Goal: Browse casually: Explore the website without a specific task or goal

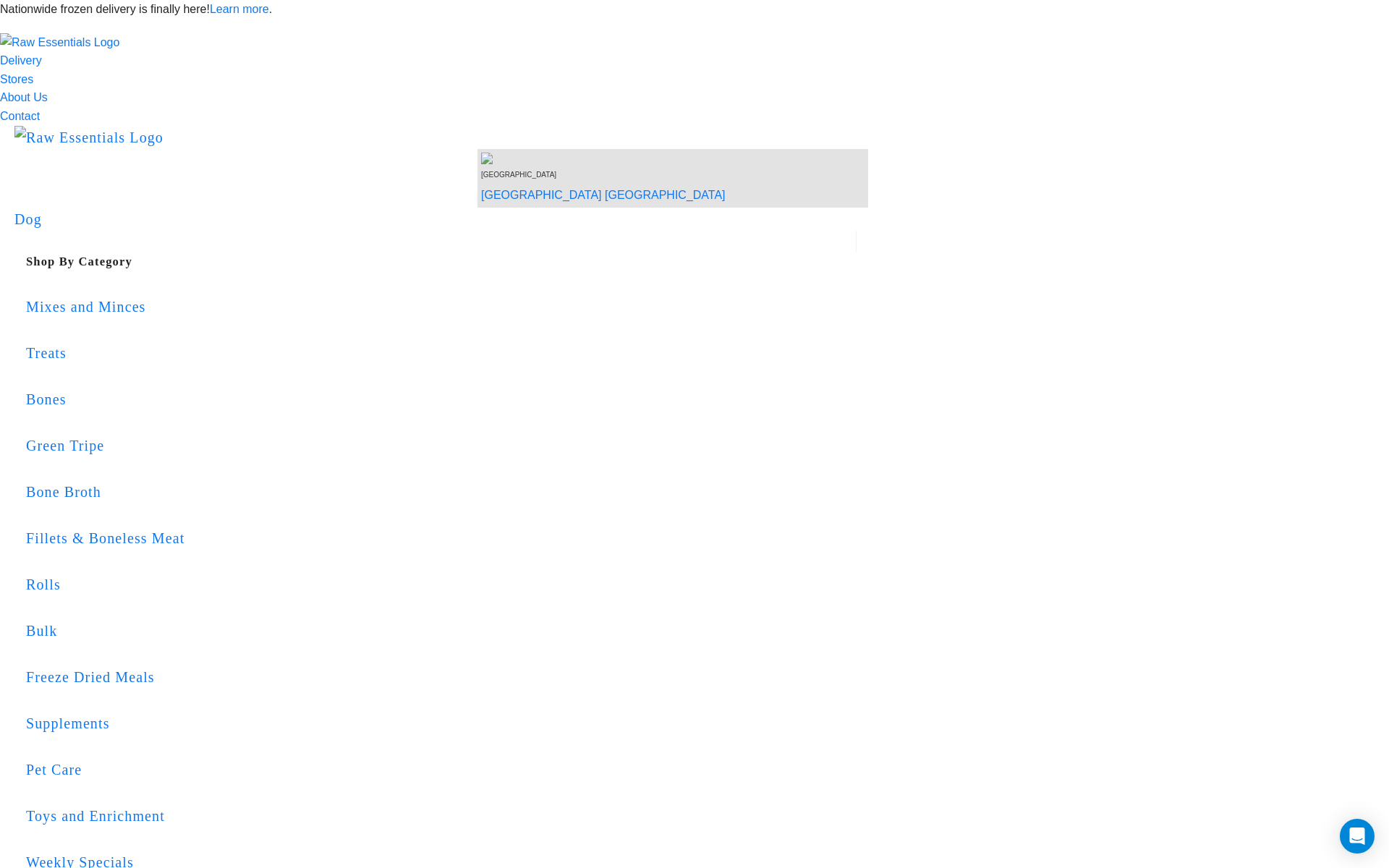
scroll to position [3, 0]
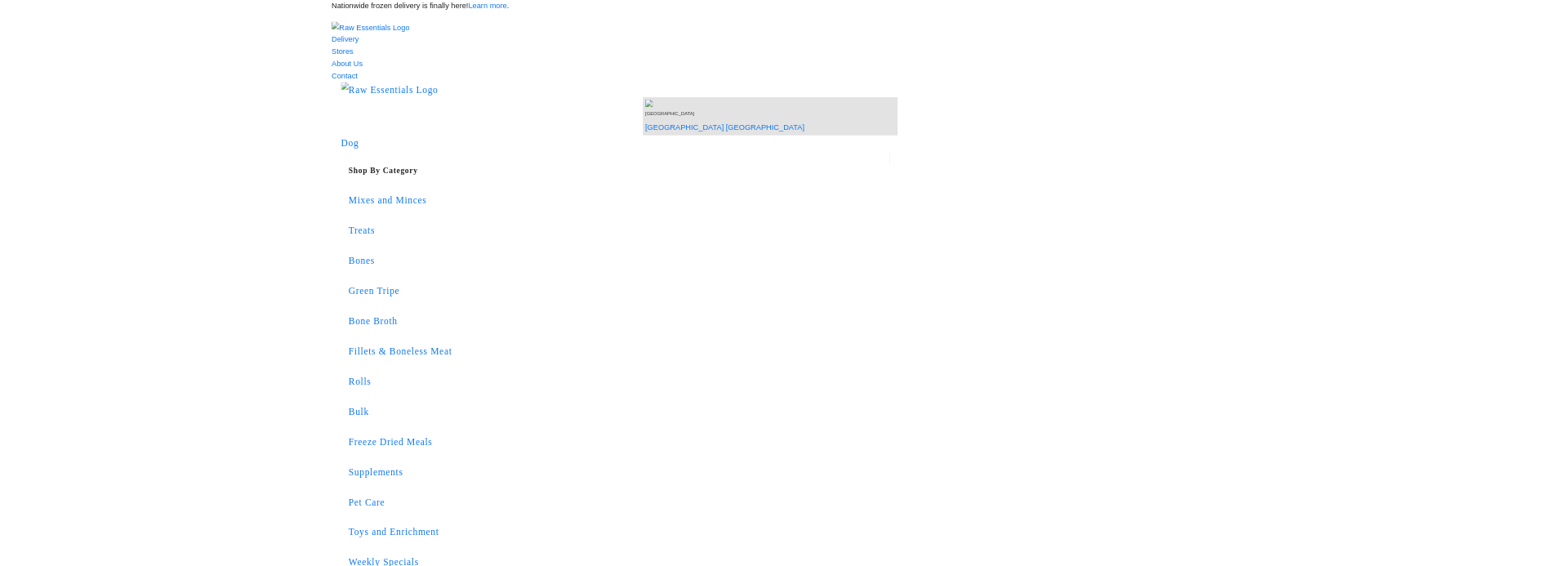
scroll to position [3, 0]
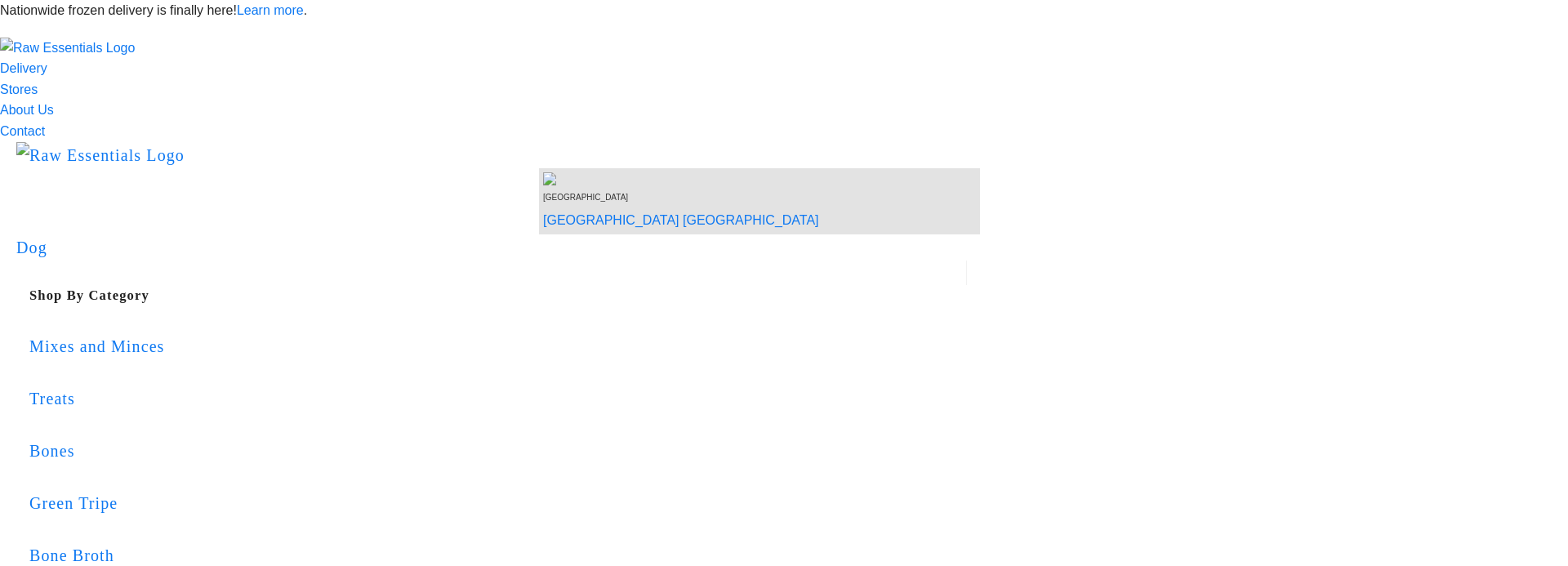
scroll to position [3, 0]
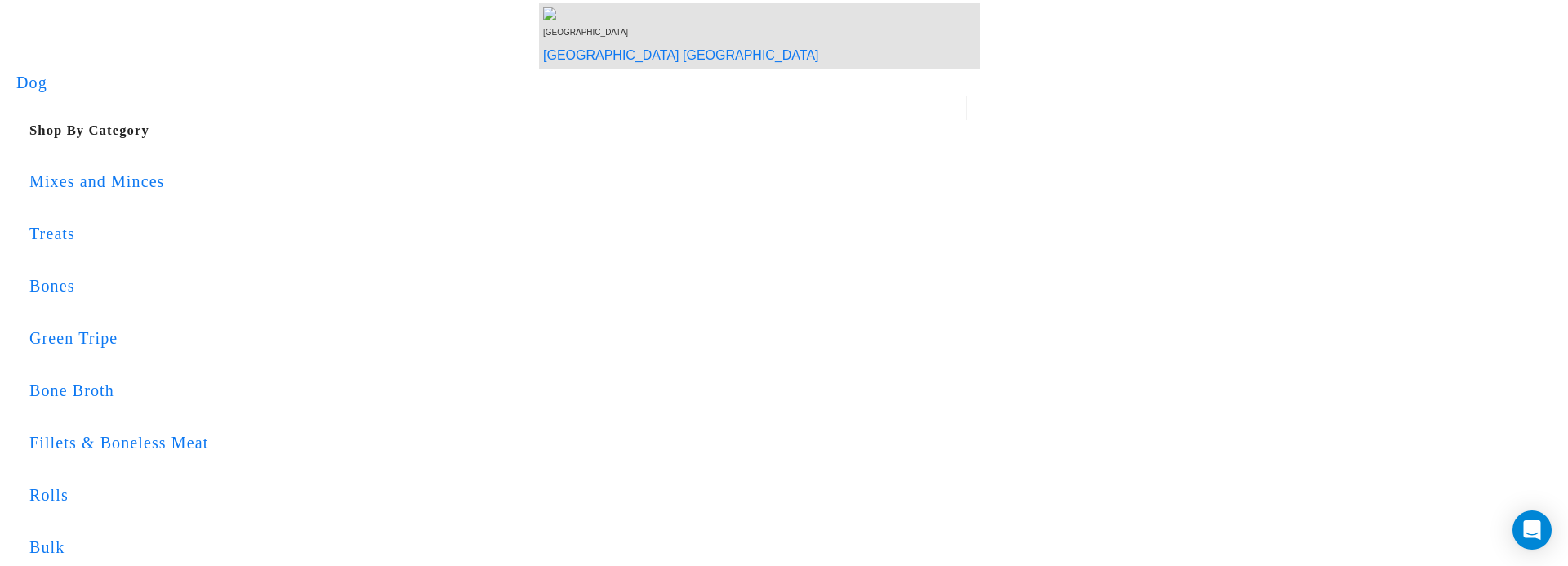
scroll to position [166, 0]
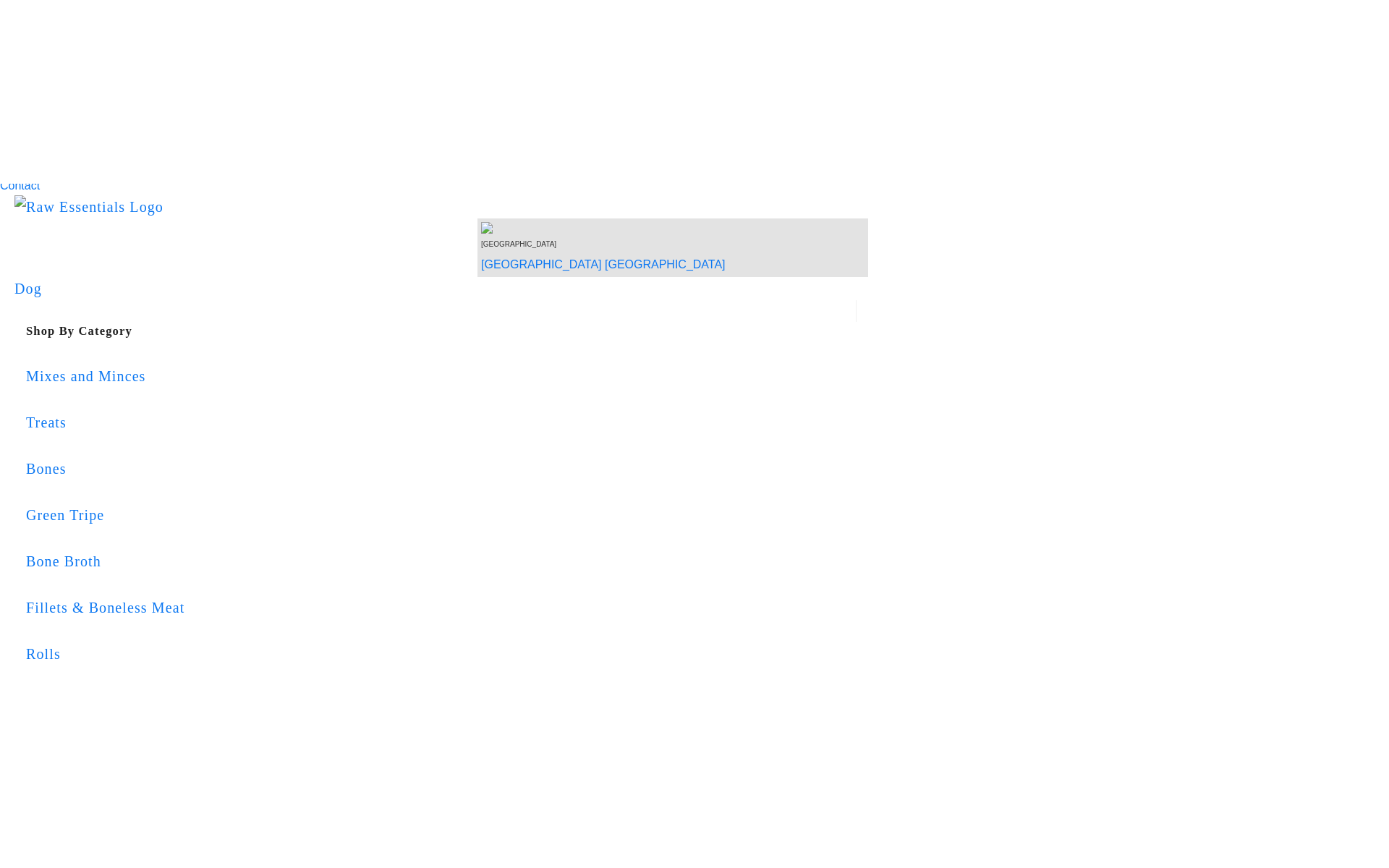
scroll to position [116, 0]
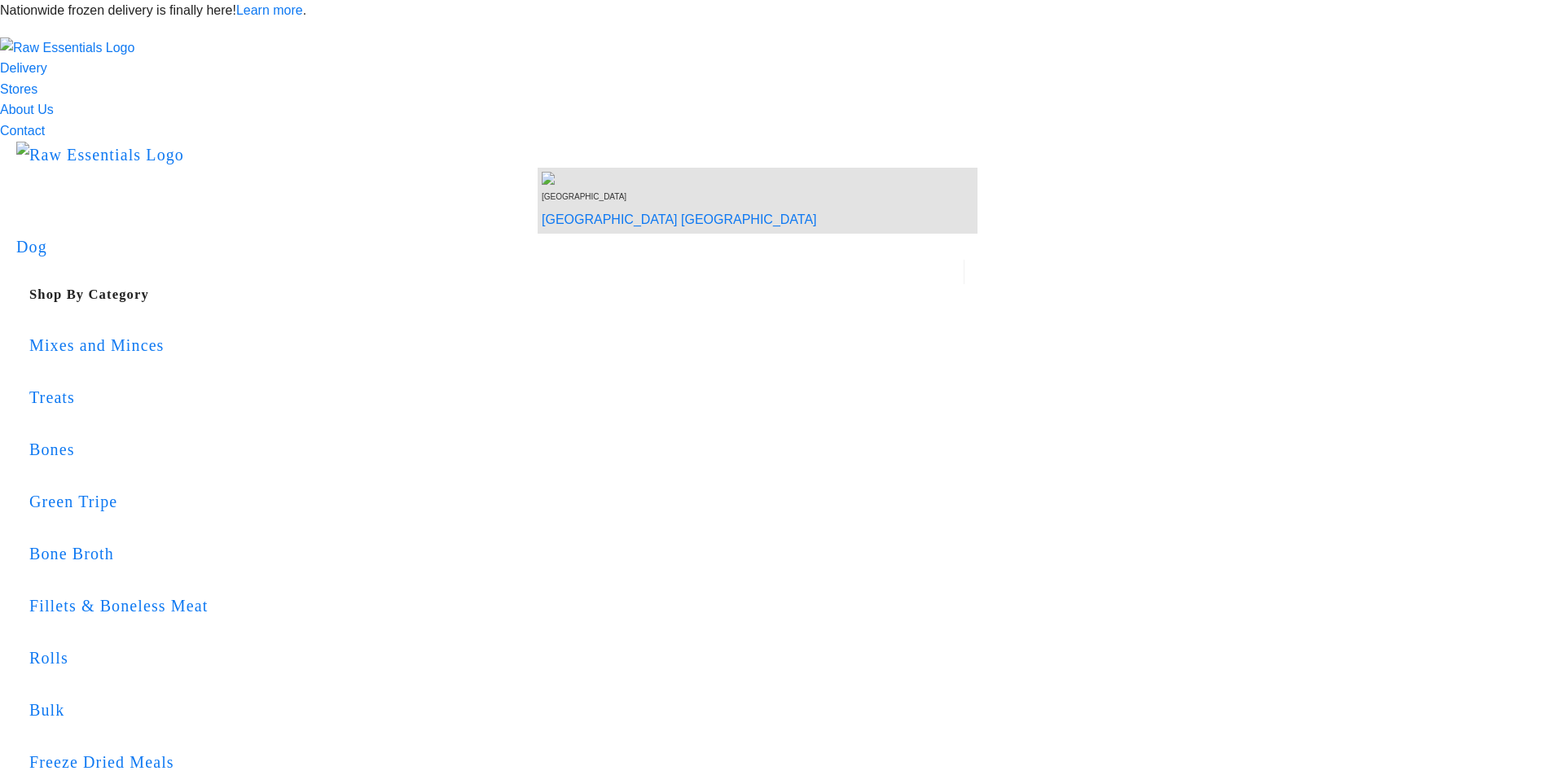
click at [98, 79] on div "Delivery Stores About Us Contact" at bounding box center [782, 89] width 1564 height 104
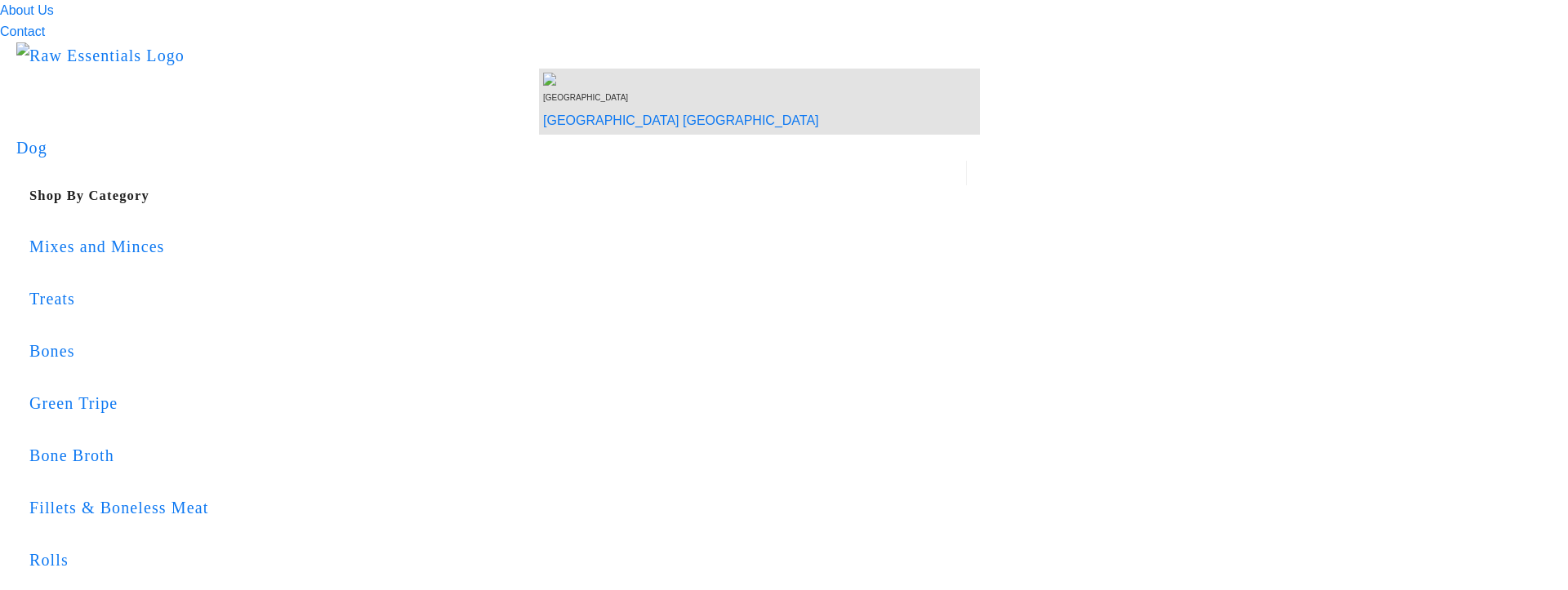
scroll to position [128, 0]
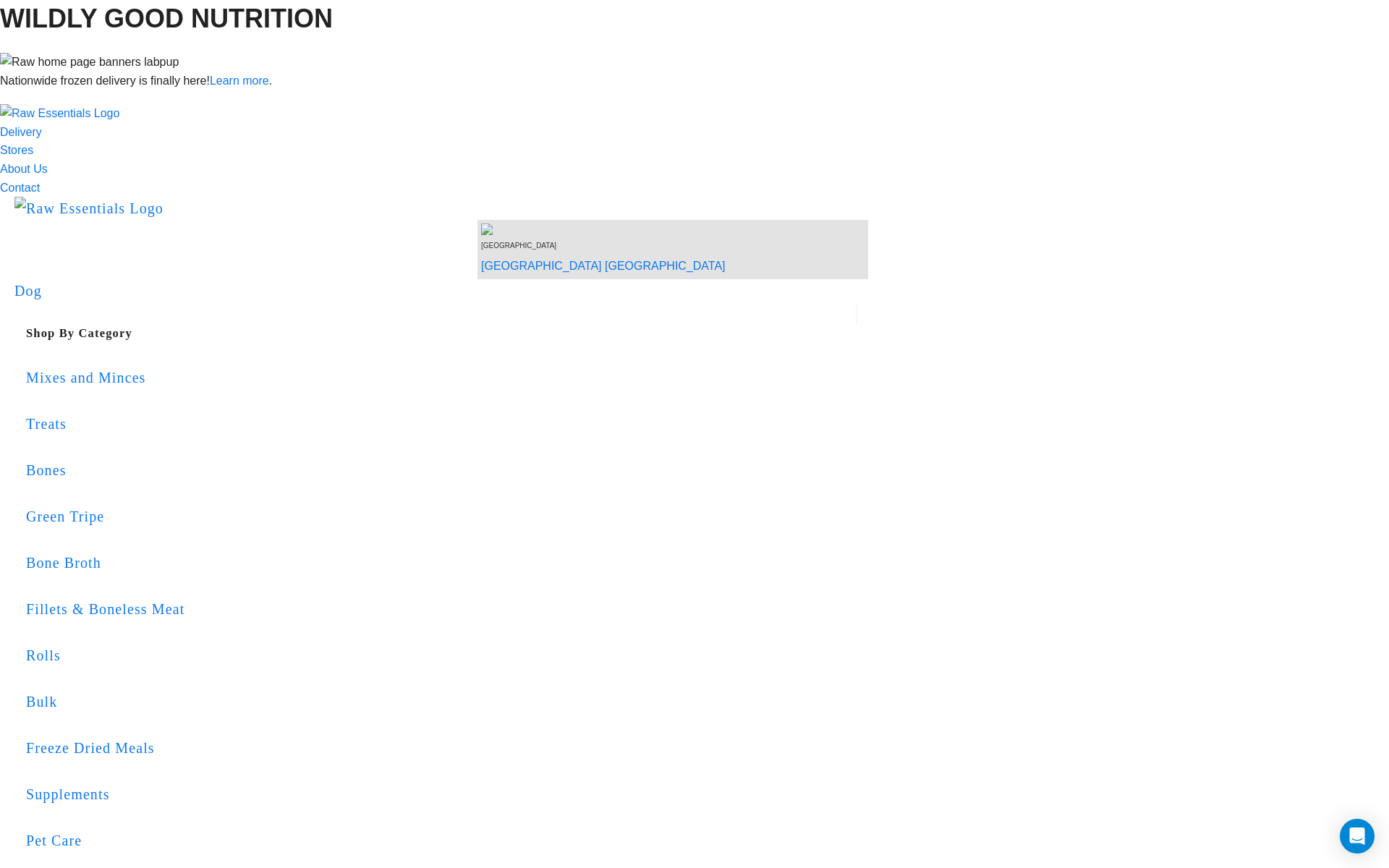
scroll to position [12, 0]
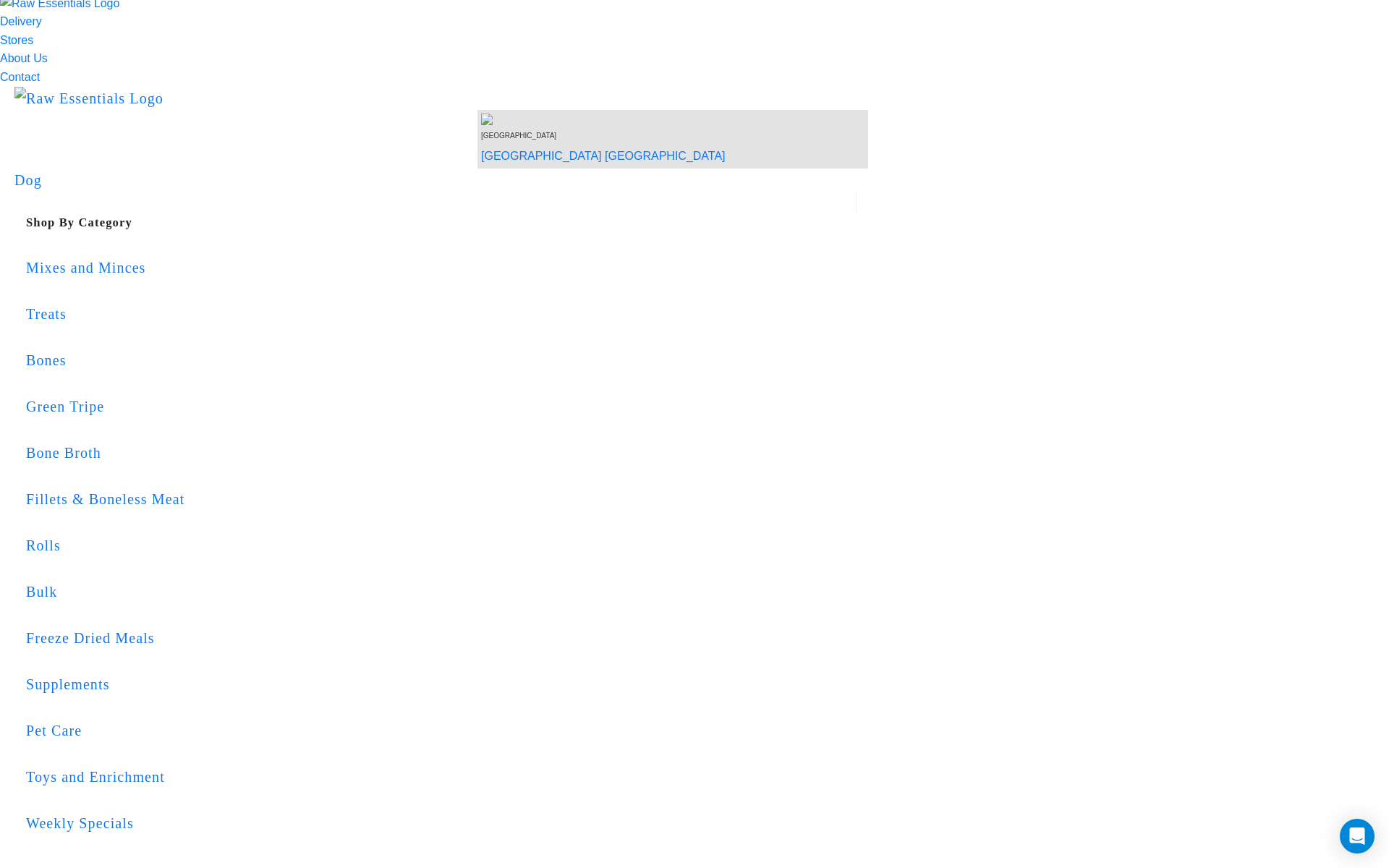
scroll to position [4, 0]
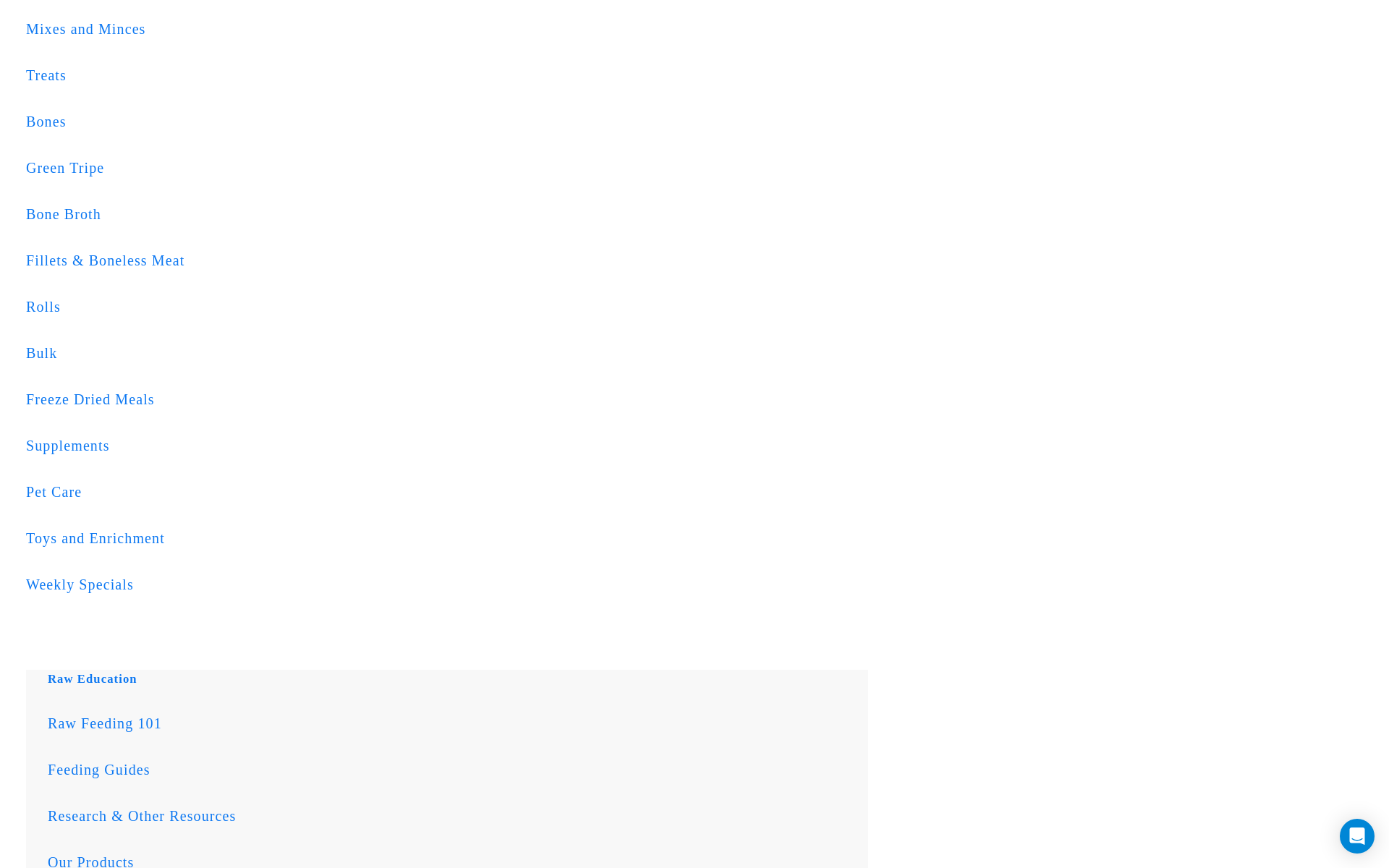
scroll to position [278, 0]
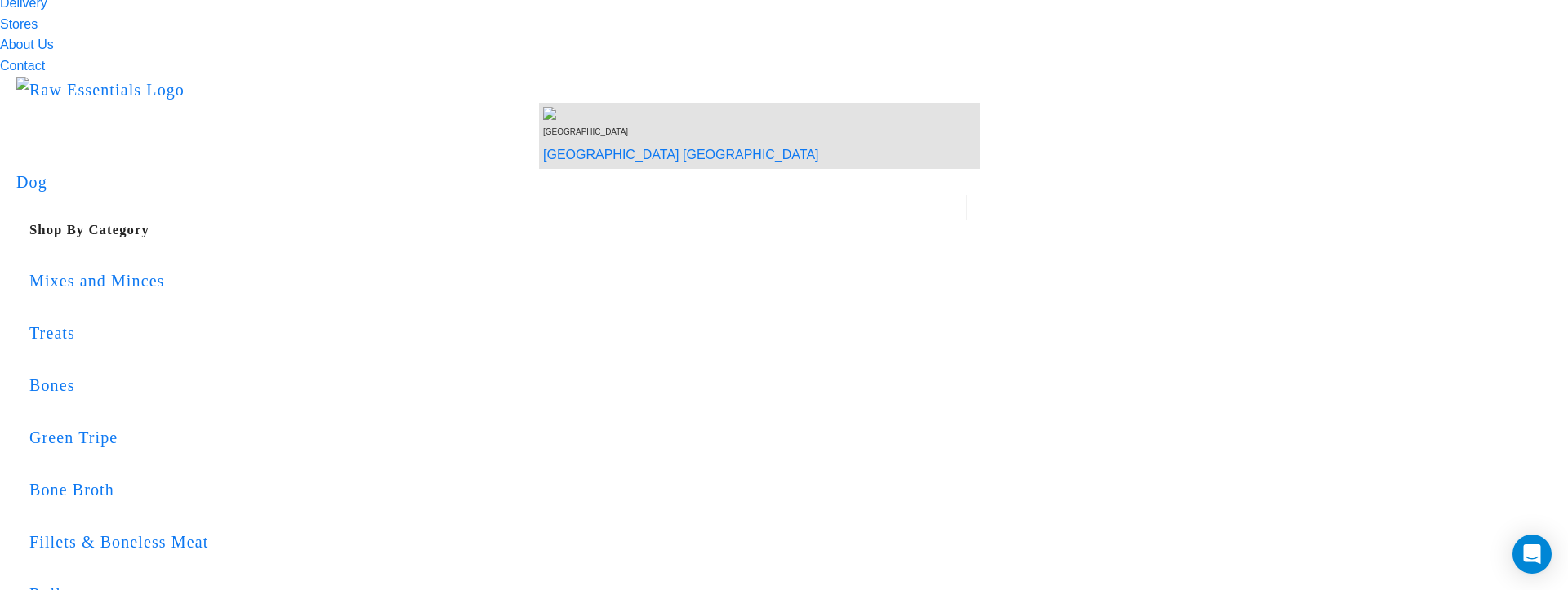
scroll to position [47, 0]
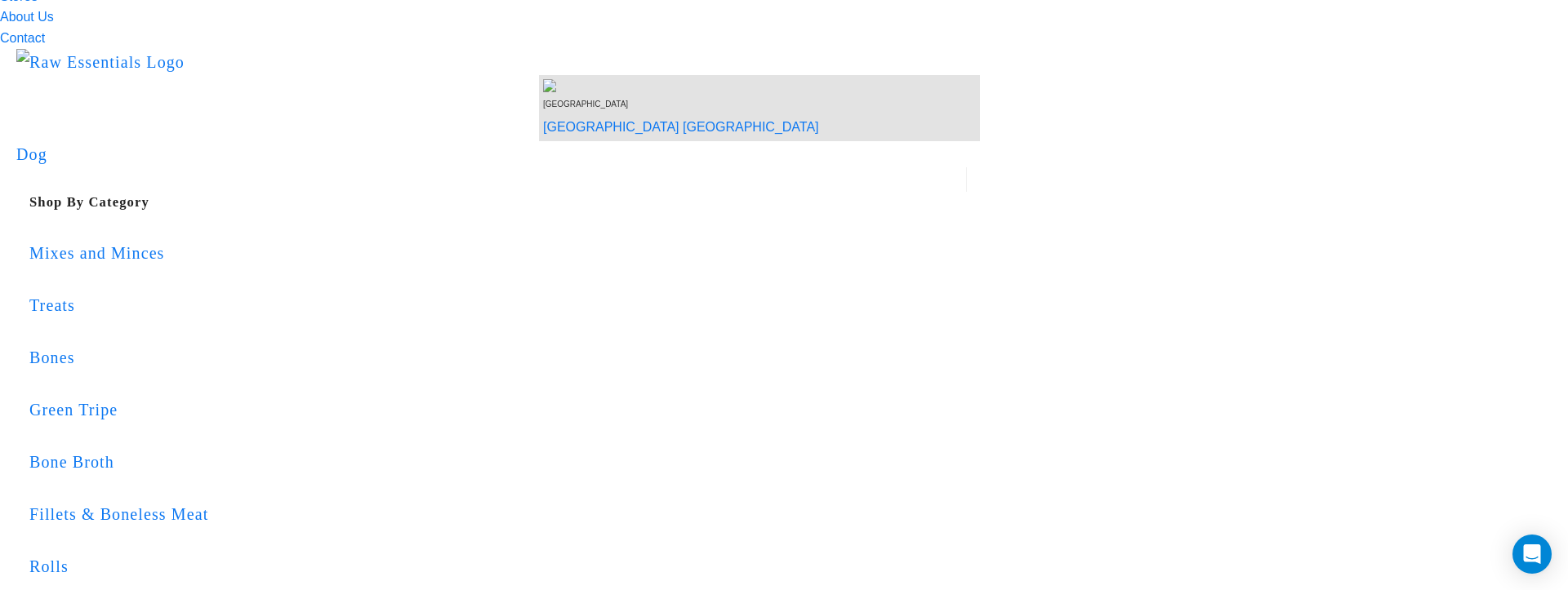
scroll to position [103, 0]
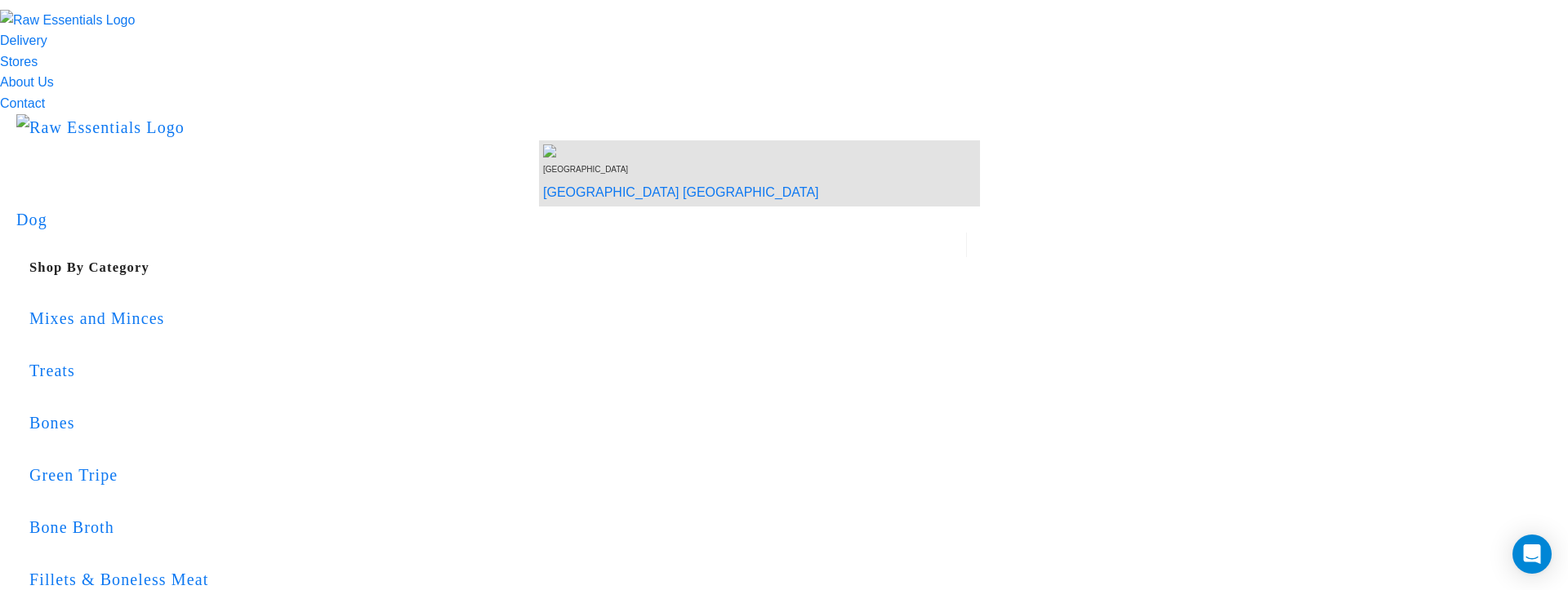
scroll to position [0, 0]
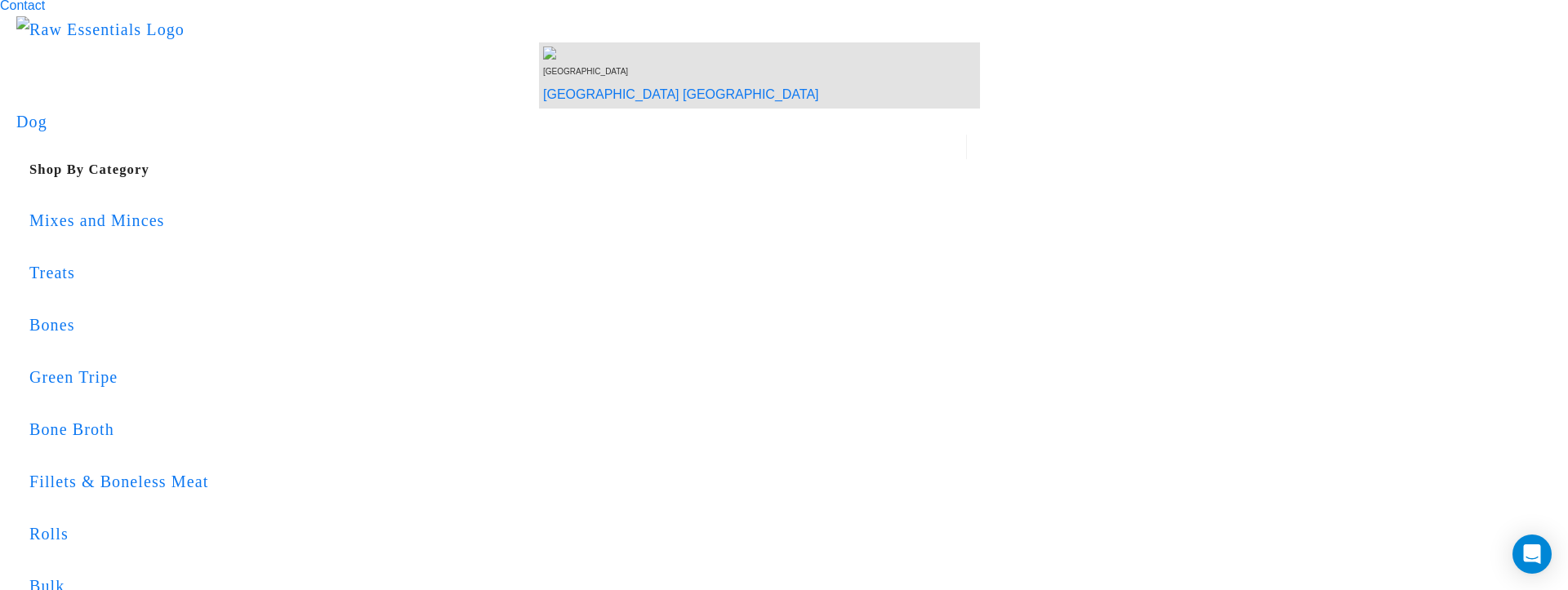
scroll to position [129, 0]
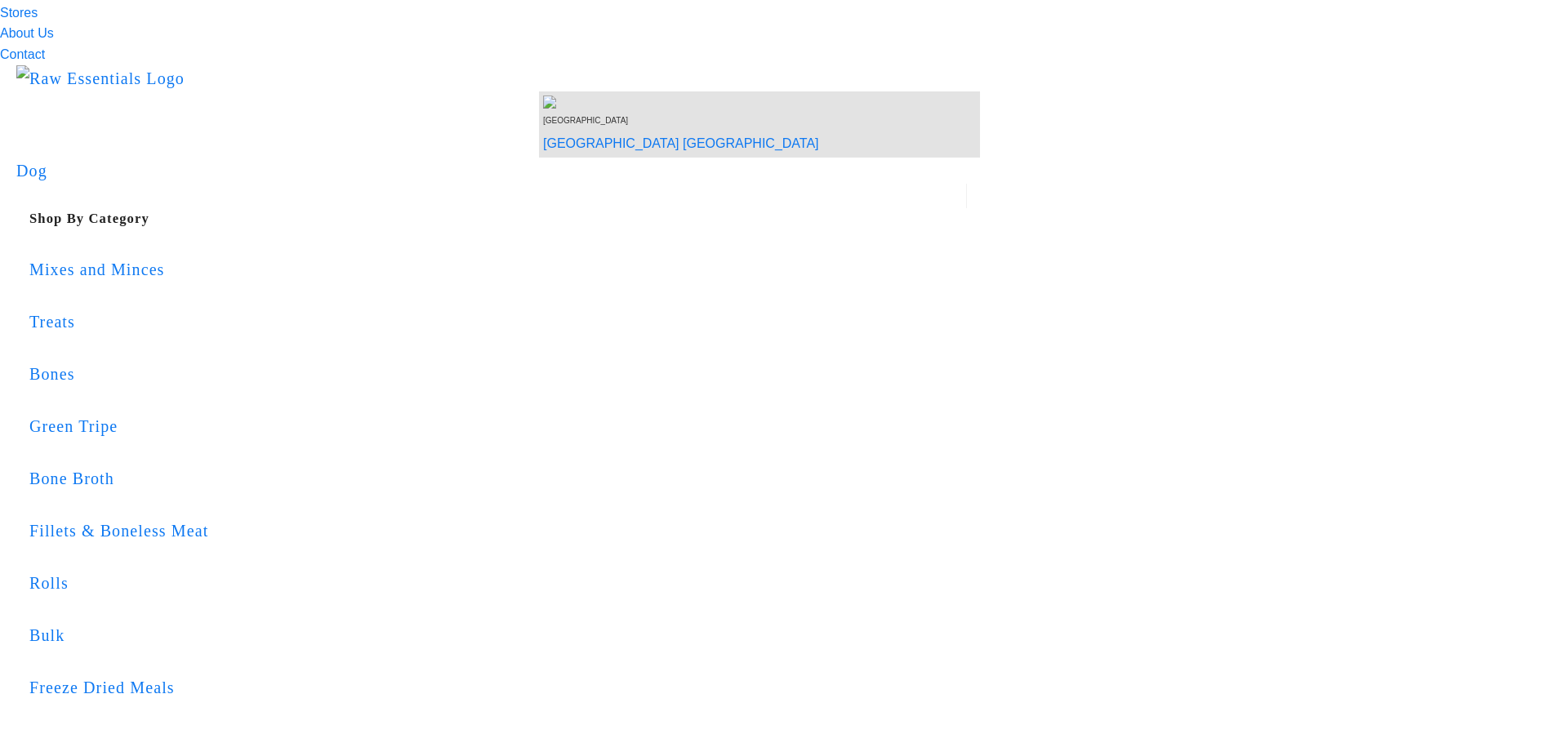
scroll to position [86, 0]
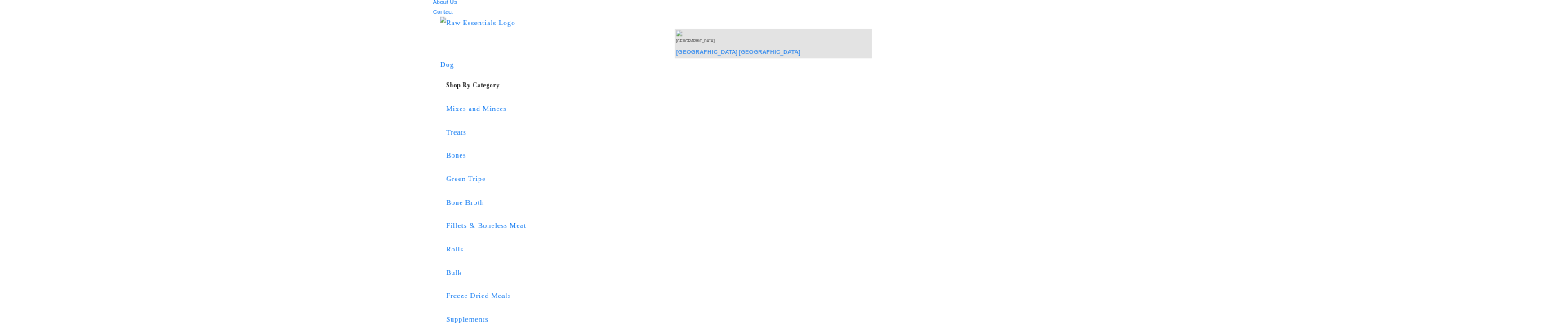
scroll to position [99, 0]
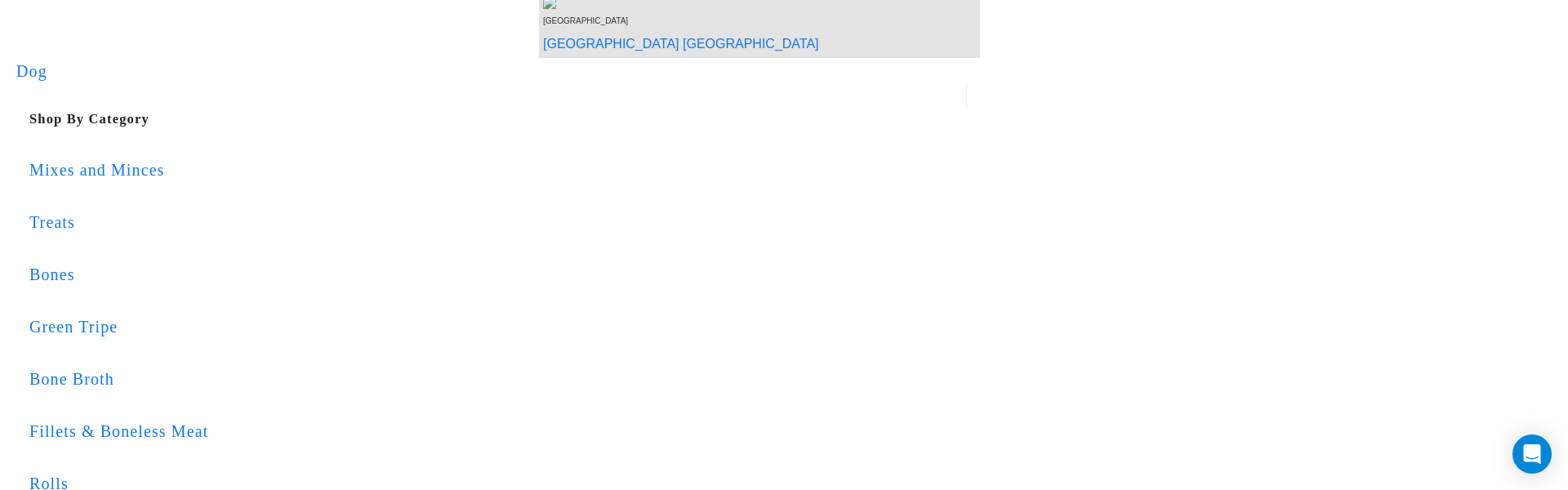
scroll to position [186, 0]
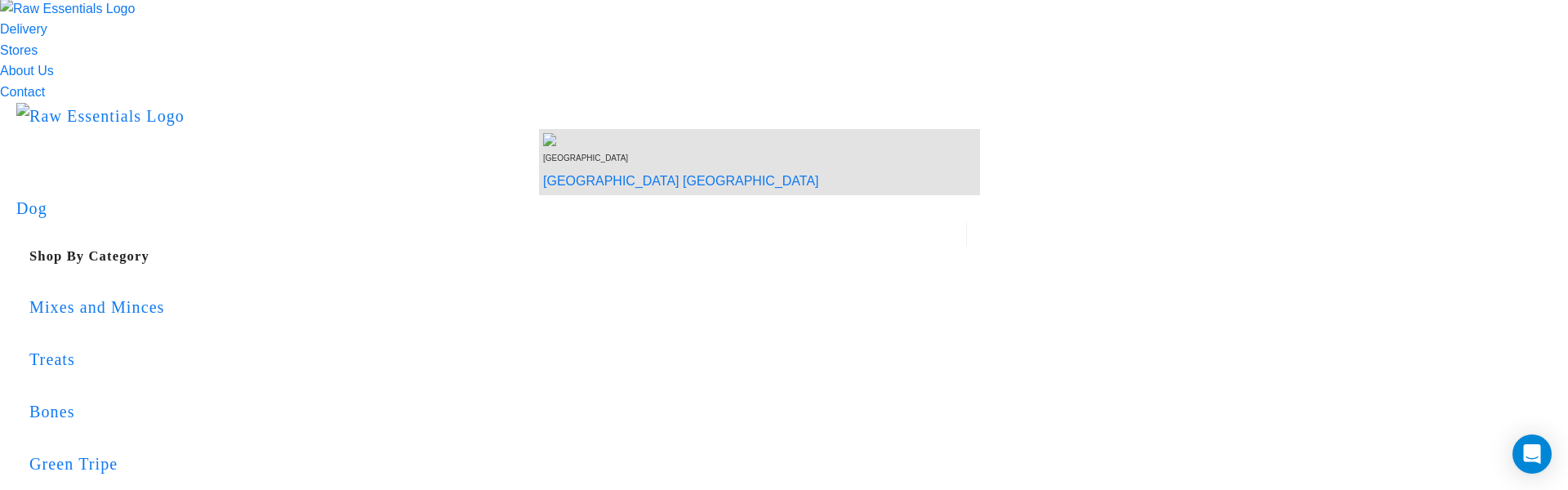
scroll to position [36, 0]
